Goal: Task Accomplishment & Management: Use online tool/utility

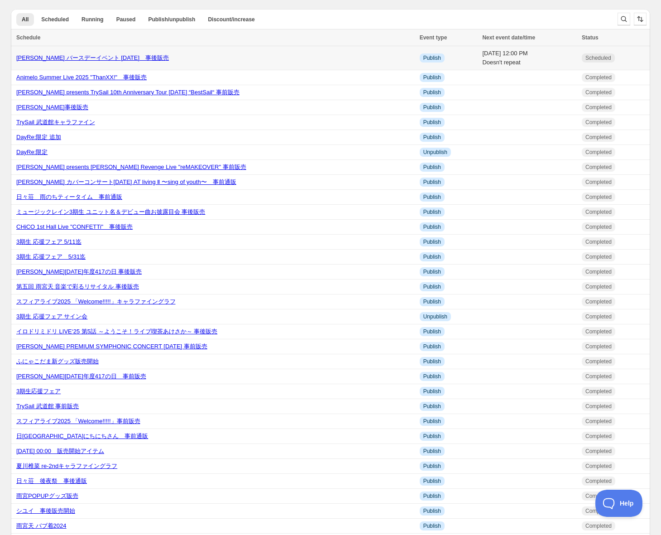
click at [90, 59] on link "夏目ここな バースデーイベント 2025　事後販売" at bounding box center [92, 57] width 153 height 7
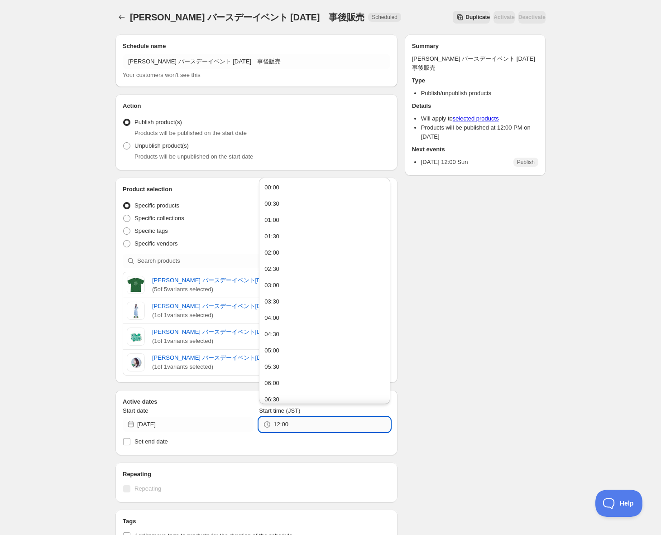
click at [305, 425] on input "12:00" at bounding box center [331, 424] width 116 height 14
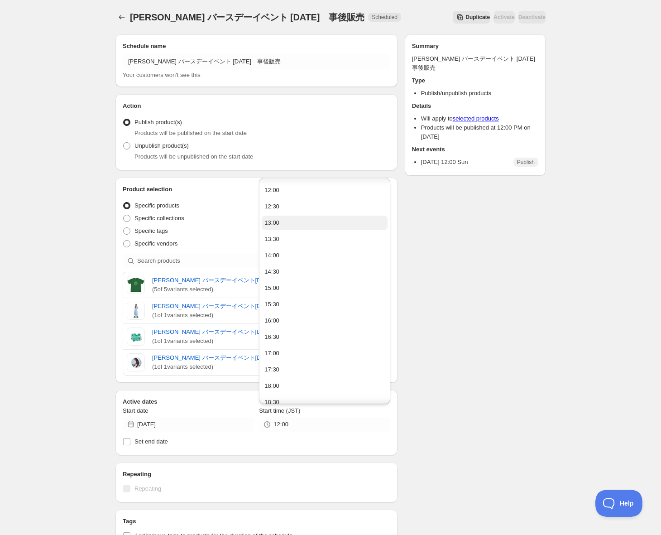
click at [293, 226] on button "13:00" at bounding box center [324, 222] width 125 height 14
type input "13:00"
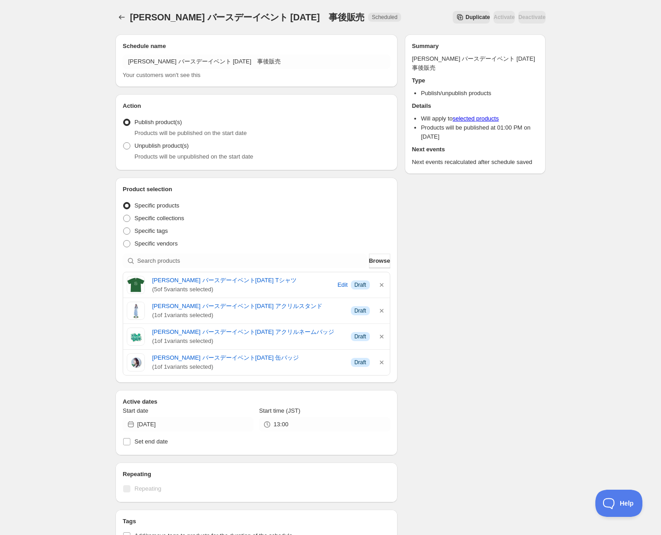
click at [466, 309] on div "Schedule name 夏目ここな バースデーイベント 2025　事後販売 Your customers won't see this Action Ac…" at bounding box center [326, 391] width 437 height 728
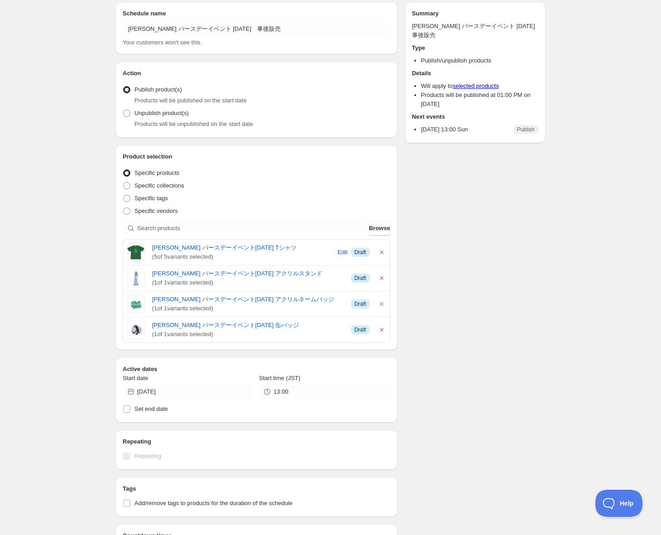
scroll to position [35, 0]
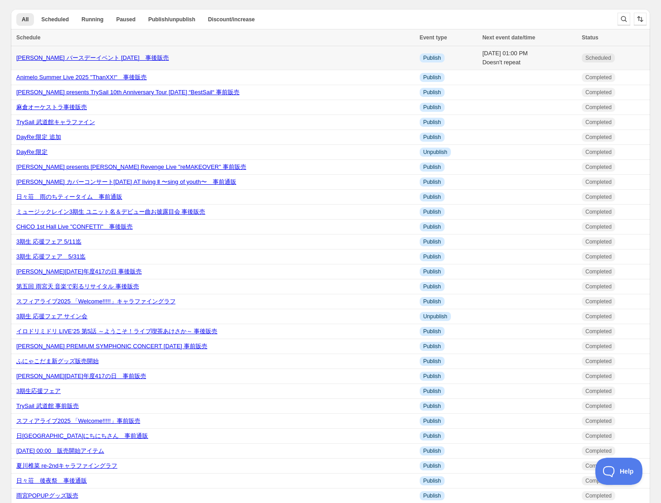
click at [67, 60] on link "[PERSON_NAME] バースデーイベント [DATE]　事後販売" at bounding box center [92, 57] width 153 height 7
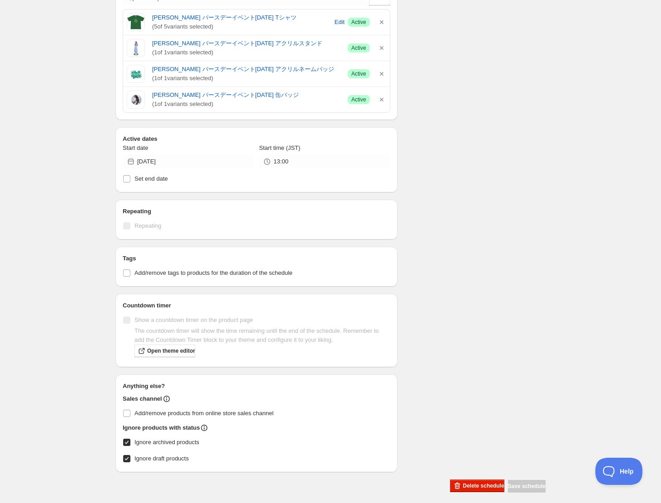
scroll to position [270, 0]
